Goal: Task Accomplishment & Management: Manage account settings

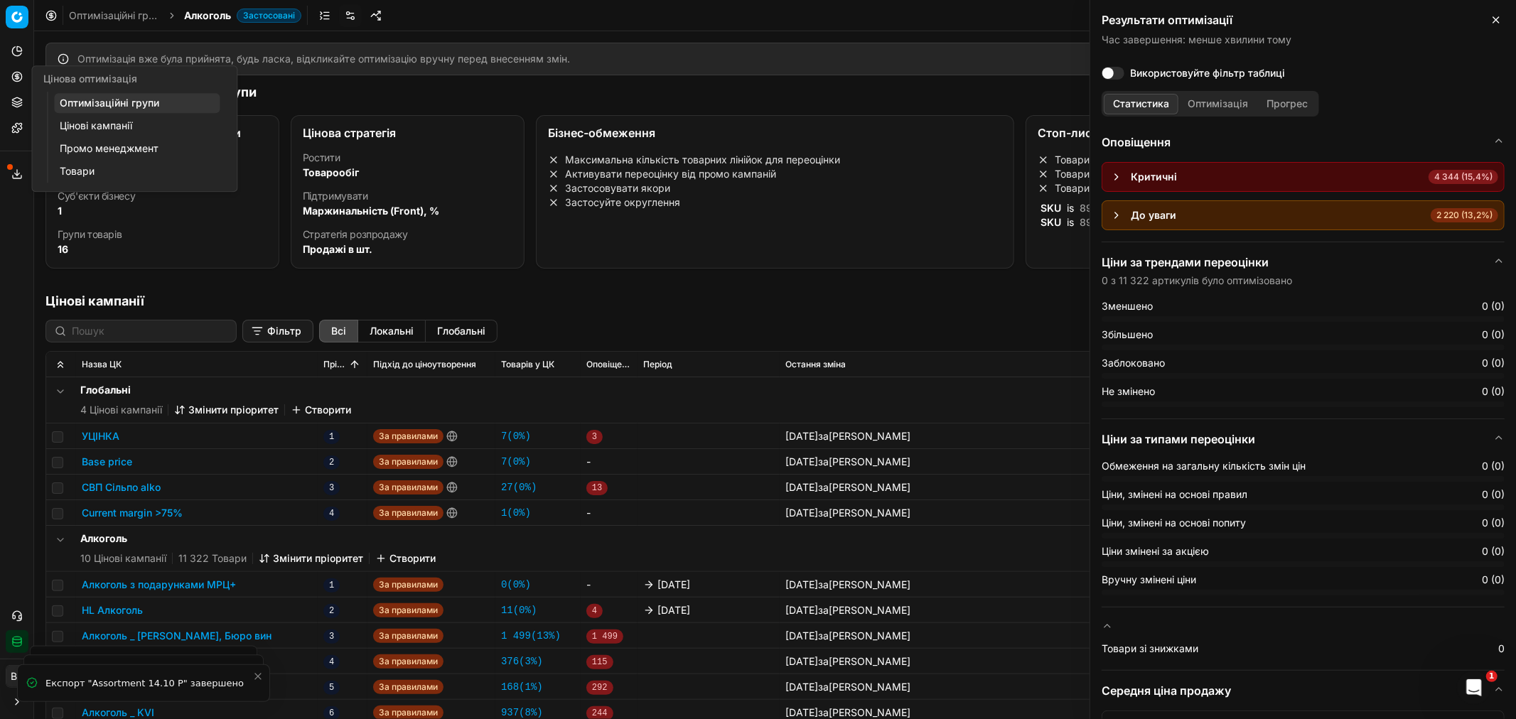
click at [146, 104] on link "Оптимізаційні групи" at bounding box center [137, 103] width 166 height 20
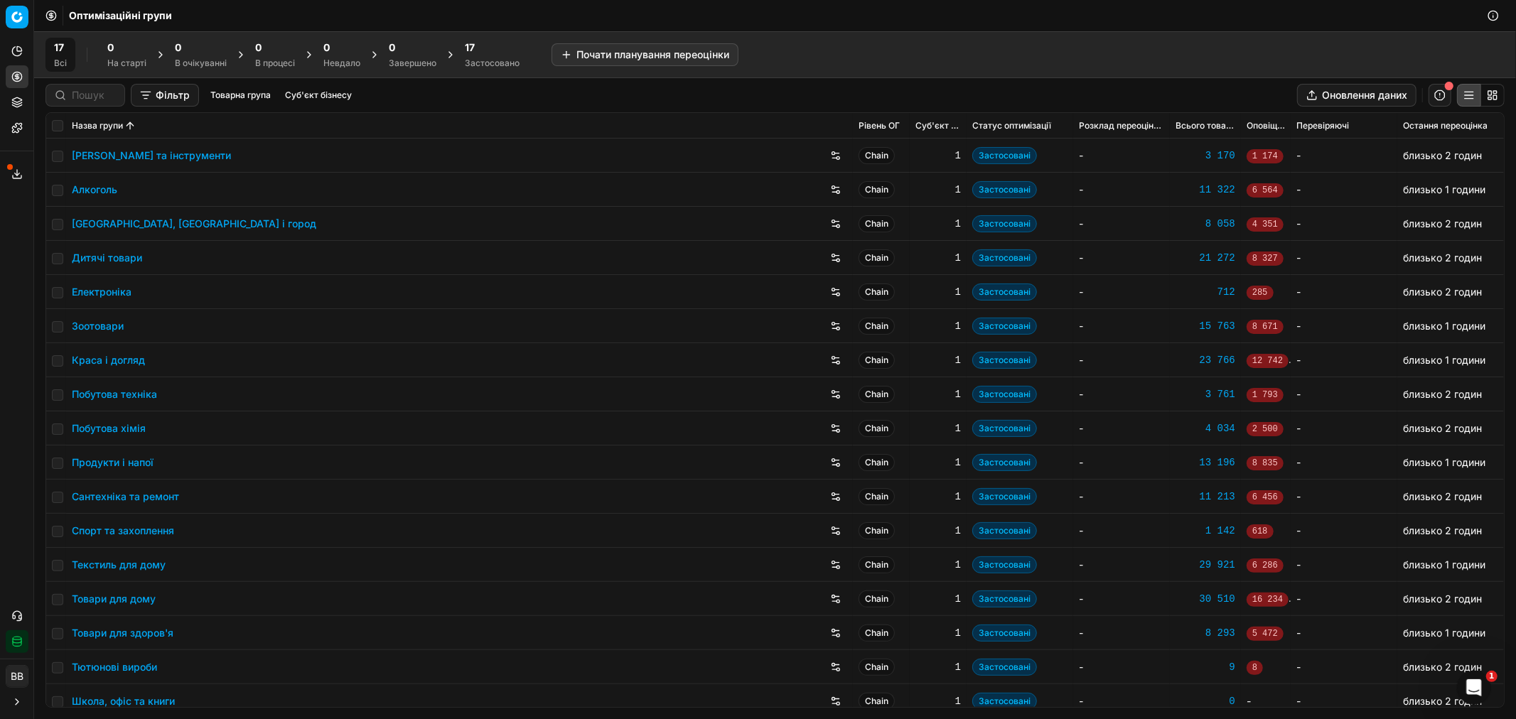
click at [104, 188] on link "Алкоголь" at bounding box center [94, 190] width 45 height 14
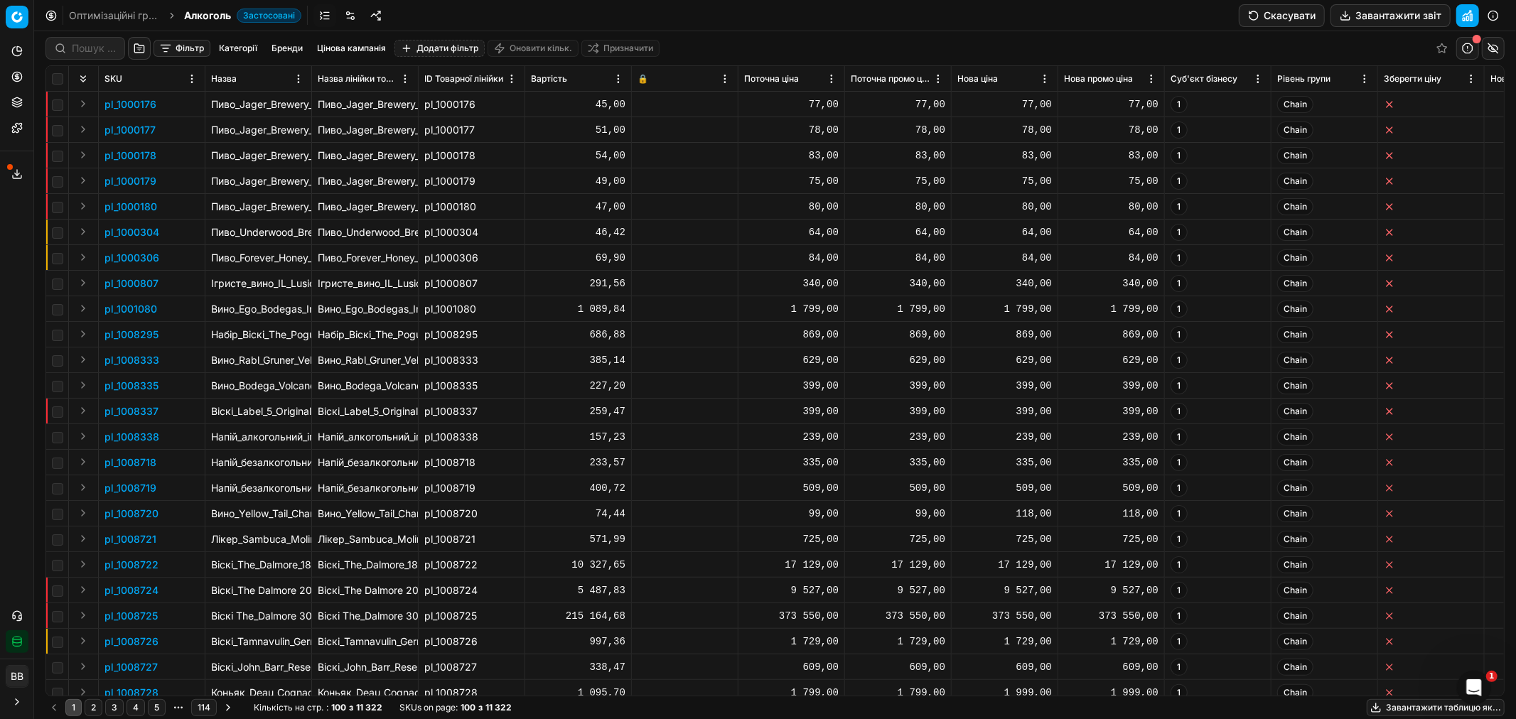
click at [351, 15] on link at bounding box center [350, 15] width 23 height 23
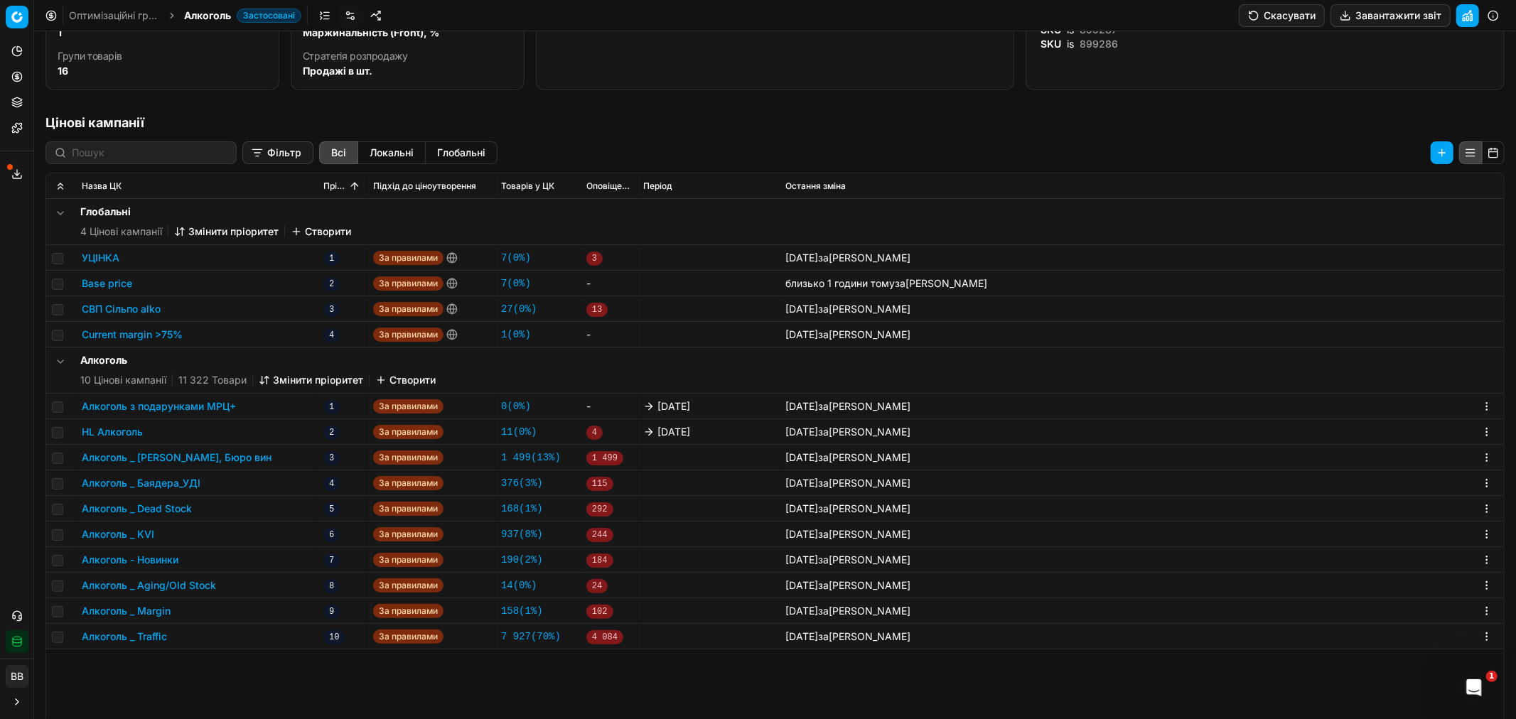
scroll to position [178, 0]
click at [149, 612] on button "Алкоголь _ Margin" at bounding box center [126, 611] width 89 height 14
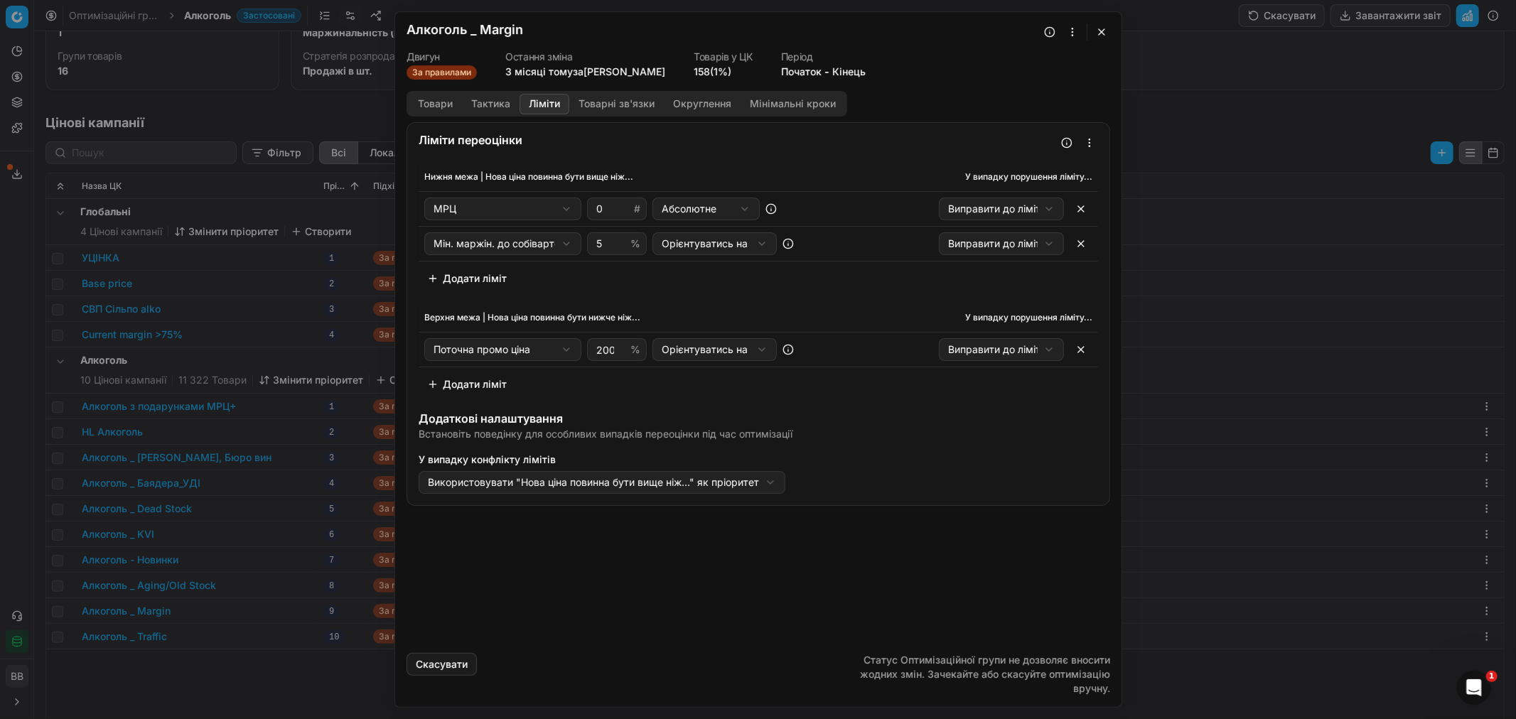
click at [555, 100] on button "Ліміти" at bounding box center [545, 104] width 50 height 21
click at [1104, 33] on button "button" at bounding box center [1101, 31] width 17 height 17
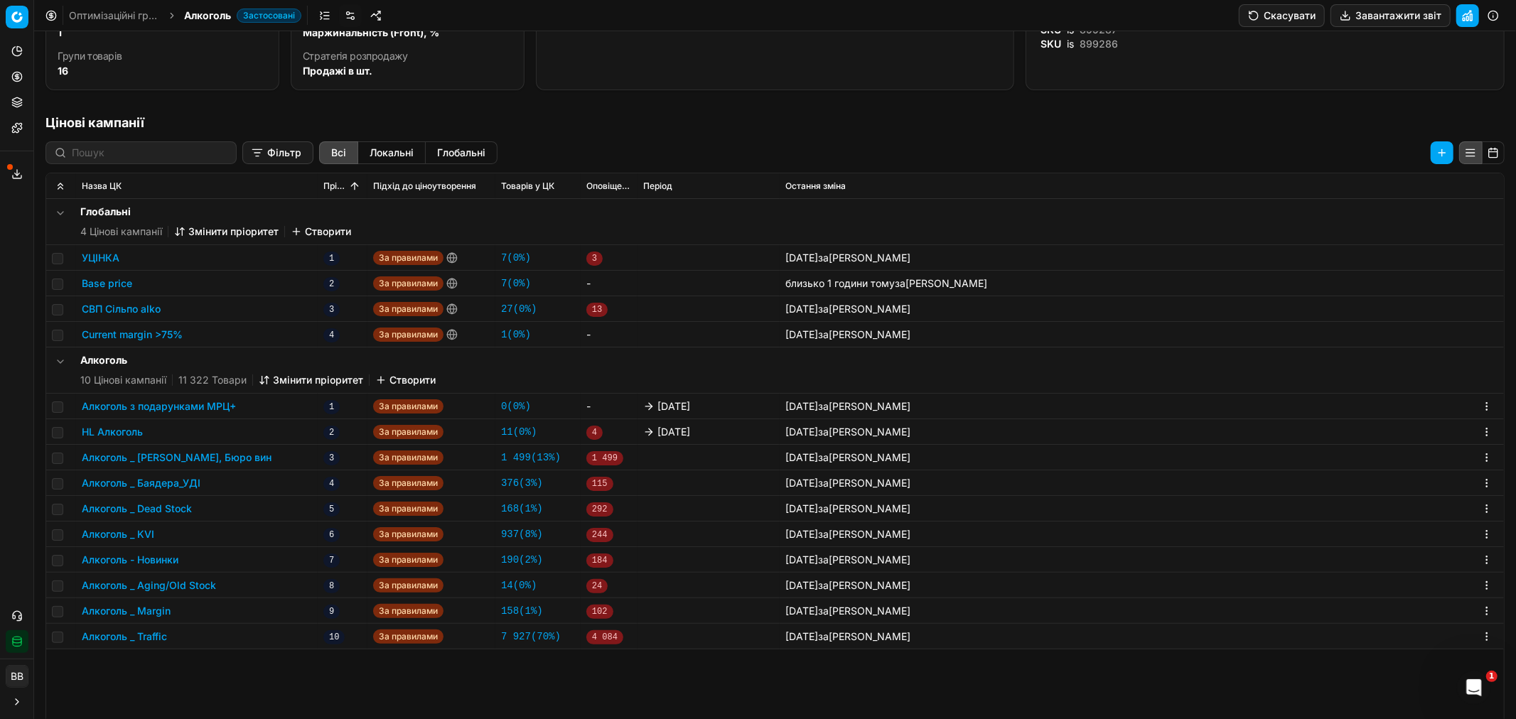
click at [148, 633] on button "Алкоголь _ Traffic" at bounding box center [124, 637] width 85 height 14
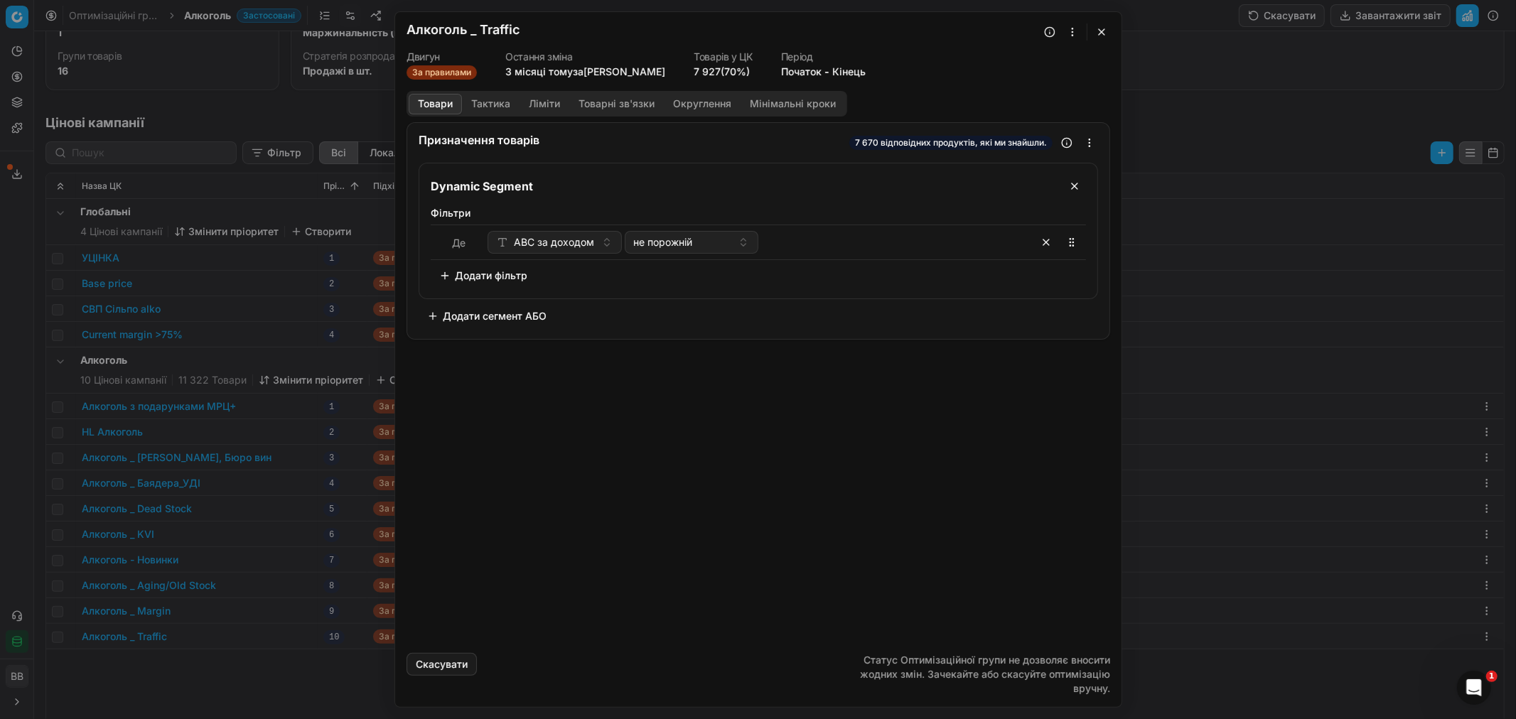
click at [544, 100] on button "Ліміти" at bounding box center [545, 104] width 50 height 21
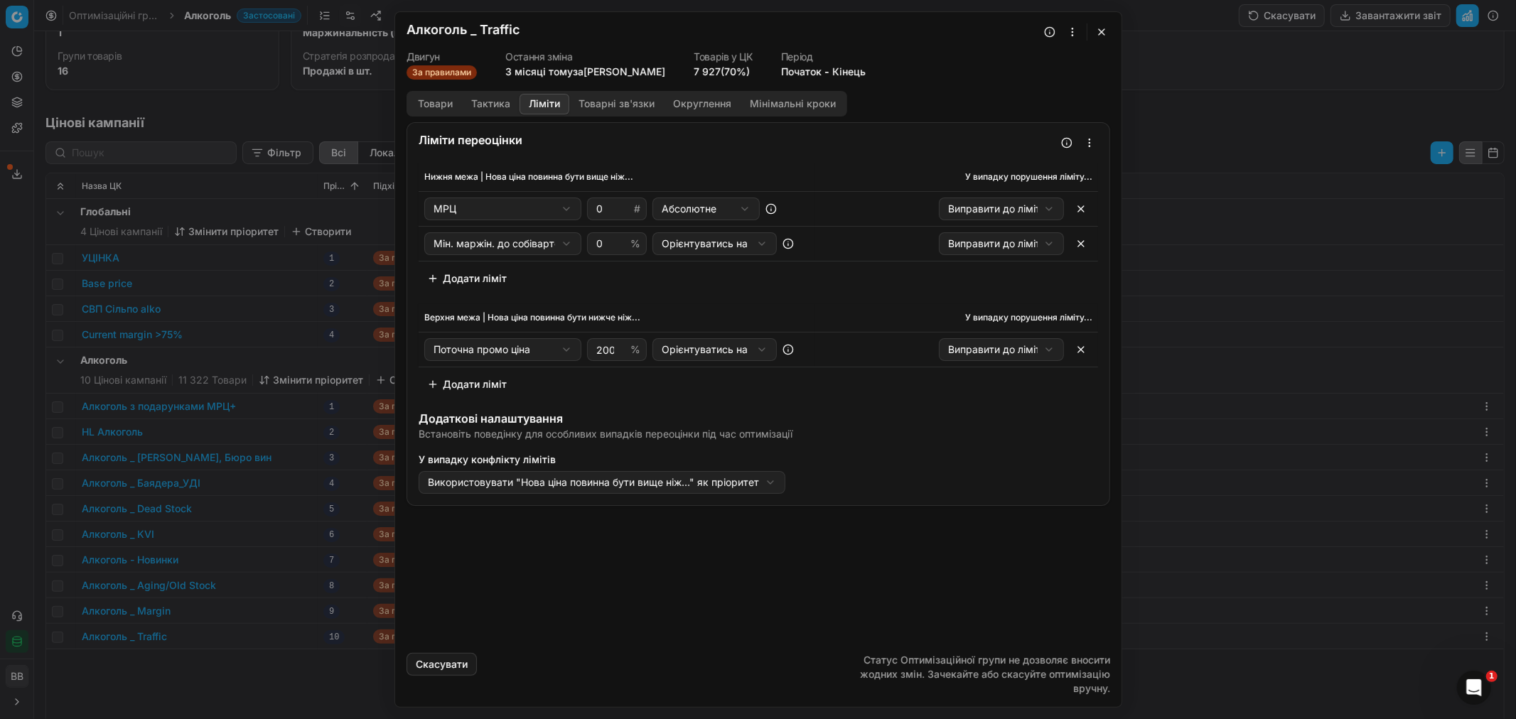
click at [1105, 34] on button "button" at bounding box center [1101, 31] width 17 height 17
